Goal: Find specific page/section: Find specific page/section

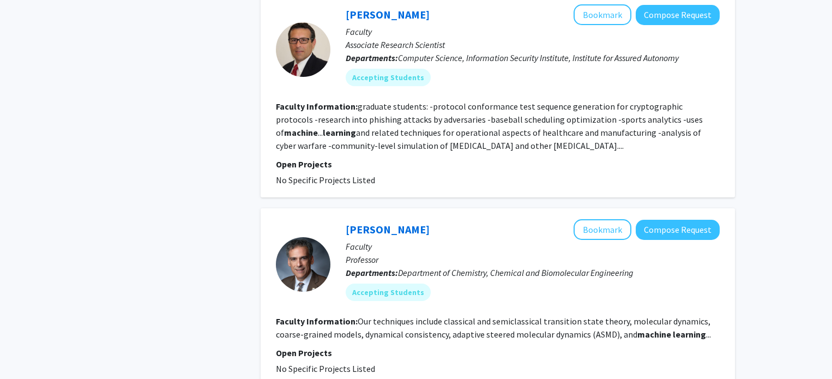
scroll to position [1346, 0]
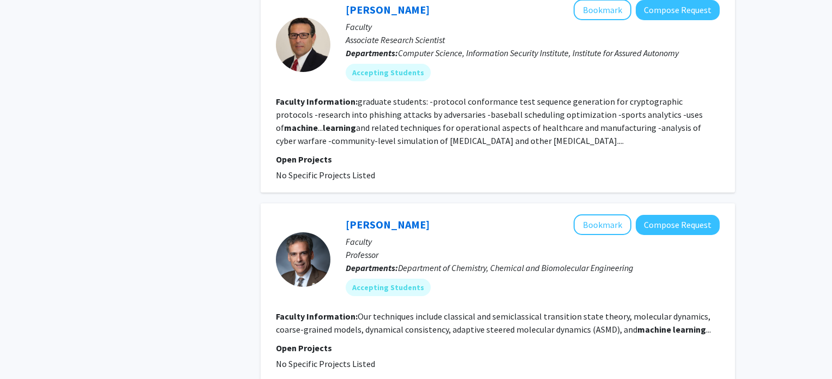
click at [323, 223] on div at bounding box center [303, 259] width 54 height 90
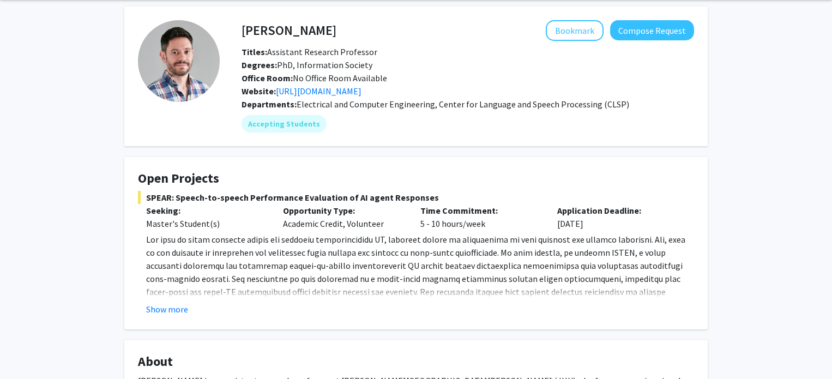
scroll to position [44, 0]
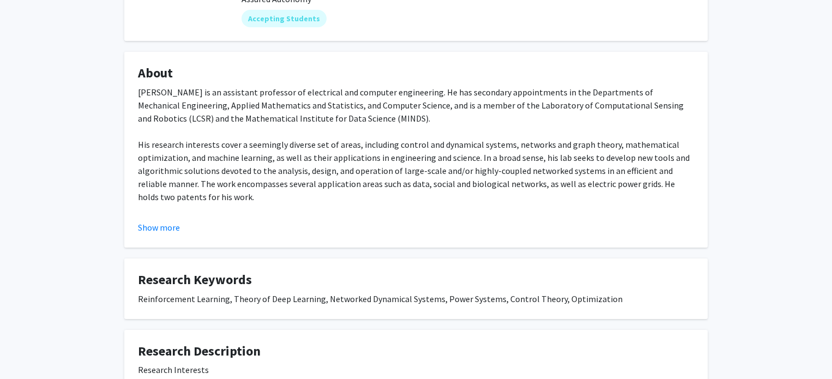
scroll to position [159, 0]
